Goal: Communication & Community: Participate in discussion

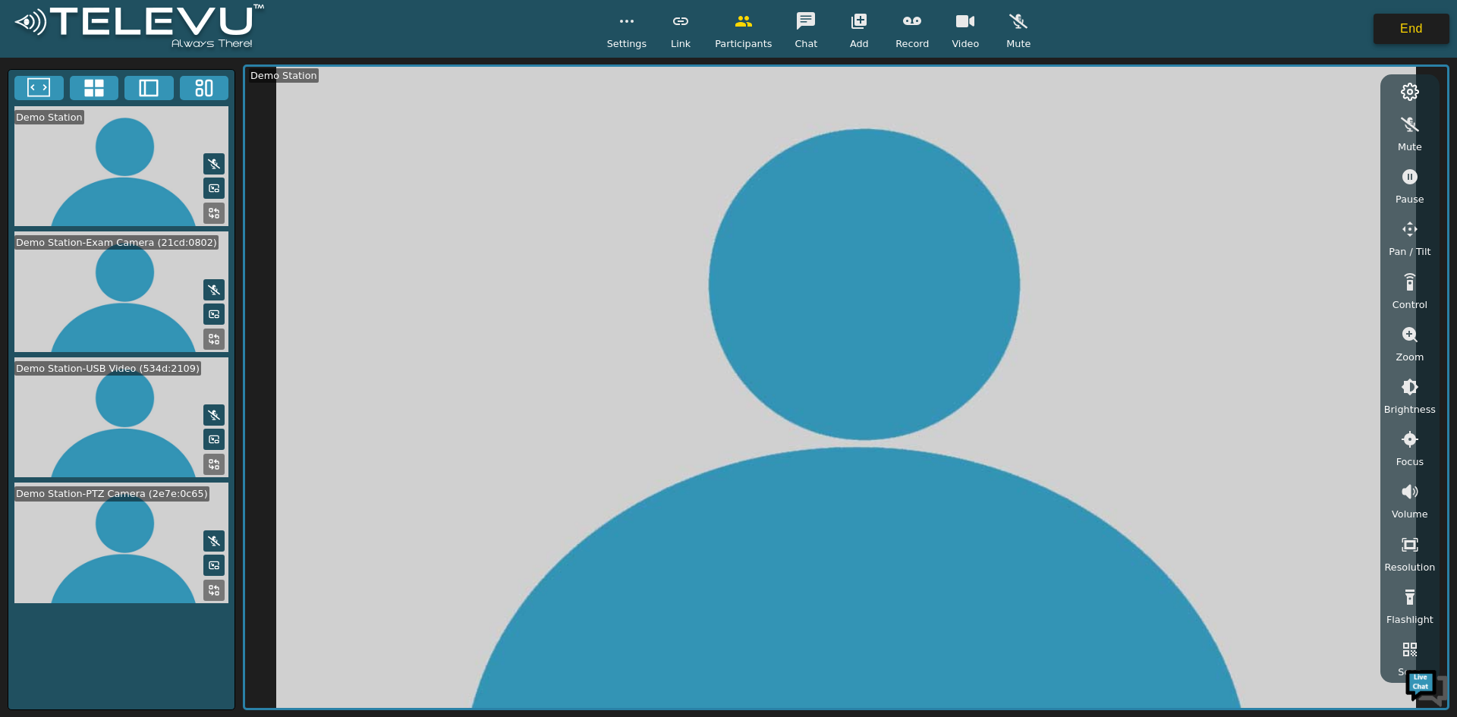
click at [1393, 17] on button "End" at bounding box center [1412, 29] width 76 height 30
